Goal: Check status

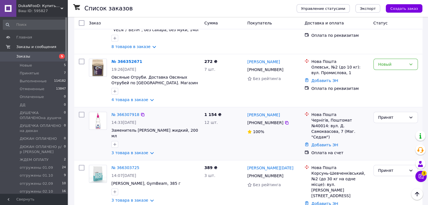
scroll to position [141, 0]
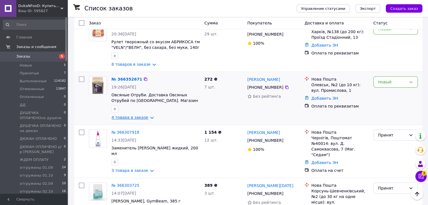
click at [147, 115] on link "4 товара в заказе" at bounding box center [129, 117] width 37 height 5
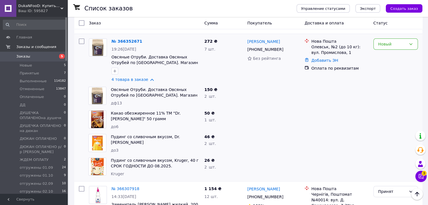
scroll to position [169, 0]
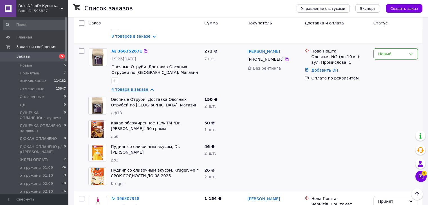
click at [147, 87] on link "4 товара в заказе" at bounding box center [129, 89] width 37 height 5
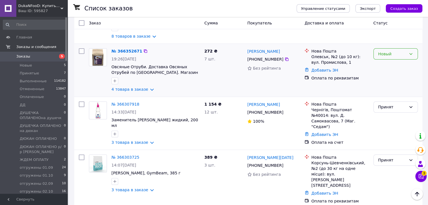
click at [390, 51] on div "Новый" at bounding box center [392, 54] width 28 height 6
click at [383, 62] on li "Принят" at bounding box center [395, 62] width 44 height 10
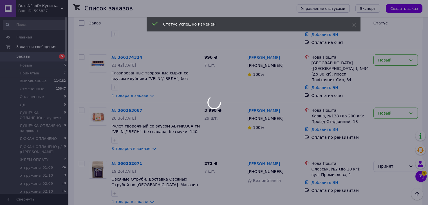
scroll to position [56, 0]
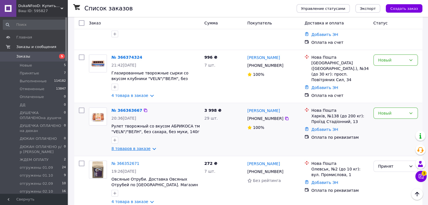
click at [149, 147] on link "8 товаров в заказе" at bounding box center [130, 149] width 39 height 5
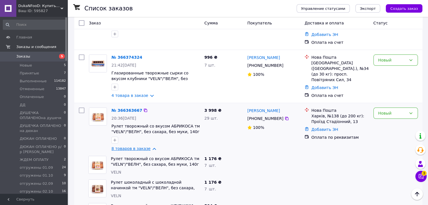
click at [149, 147] on link "8 товаров в заказе" at bounding box center [130, 149] width 39 height 5
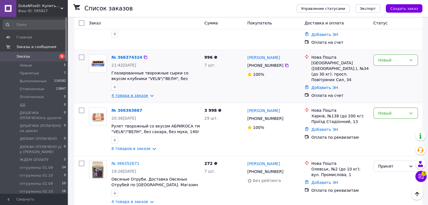
click at [147, 93] on link "4 товара в заказе" at bounding box center [129, 95] width 37 height 5
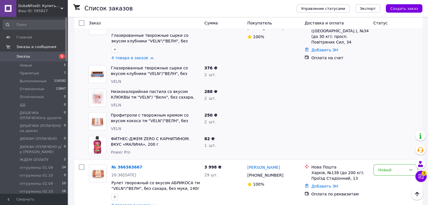
scroll to position [84, 0]
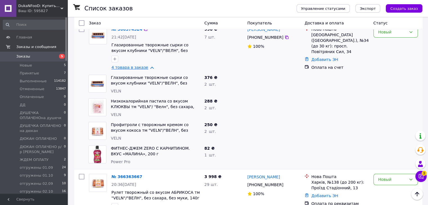
click at [146, 65] on link "4 товара в заказе" at bounding box center [129, 67] width 37 height 5
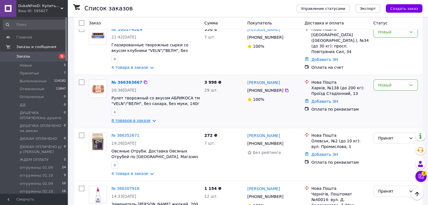
click at [148, 118] on link "8 товаров в заказе" at bounding box center [130, 120] width 39 height 5
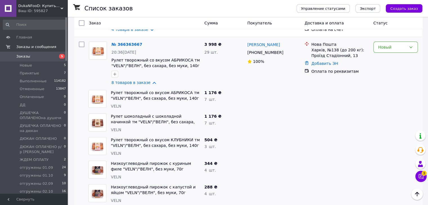
scroll to position [113, 0]
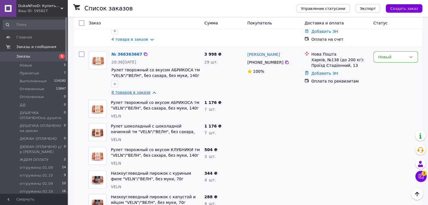
click at [151, 90] on link "8 товаров в заказе" at bounding box center [130, 92] width 39 height 5
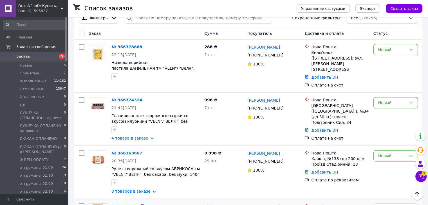
scroll to position [0, 0]
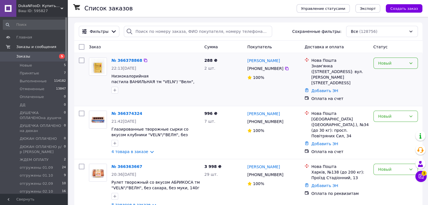
click at [387, 62] on div "Новый" at bounding box center [392, 63] width 28 height 6
click at [382, 75] on li "Принят" at bounding box center [395, 76] width 44 height 10
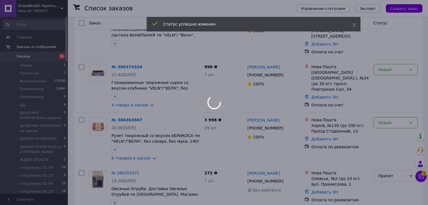
scroll to position [56, 0]
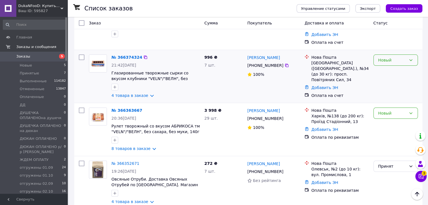
click at [399, 57] on div "Новый" at bounding box center [392, 60] width 28 height 6
click at [391, 66] on li "Принят" at bounding box center [395, 67] width 44 height 10
click at [392, 110] on div "Новый" at bounding box center [392, 113] width 28 height 6
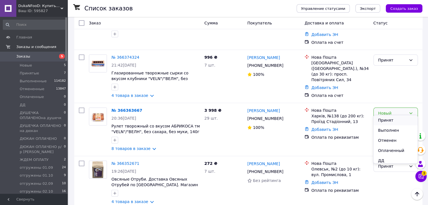
click at [387, 120] on li "Принят" at bounding box center [395, 120] width 44 height 10
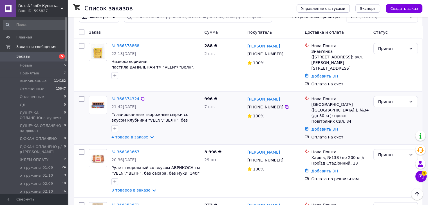
scroll to position [0, 0]
